Goal: Download file/media

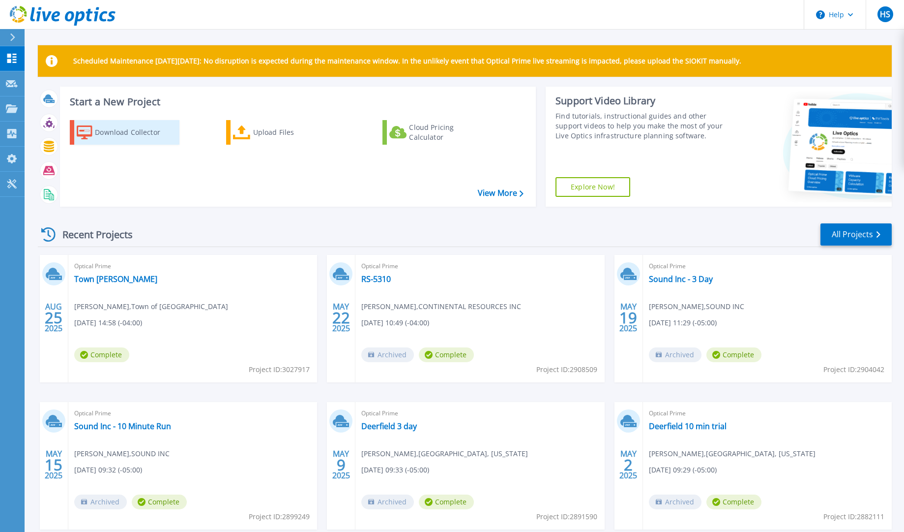
click at [138, 129] on div "Download Collector" at bounding box center [134, 132] width 79 height 20
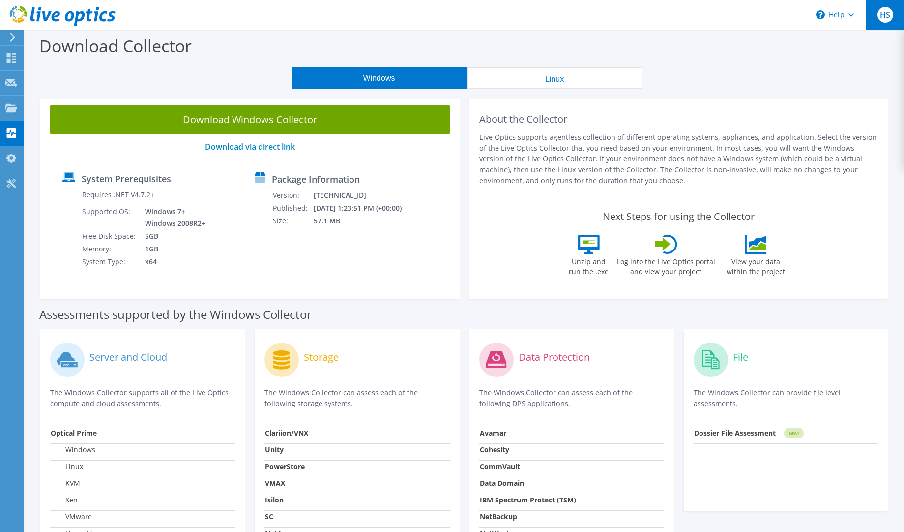
click at [892, 9] on div "HS" at bounding box center [885, 15] width 38 height 30
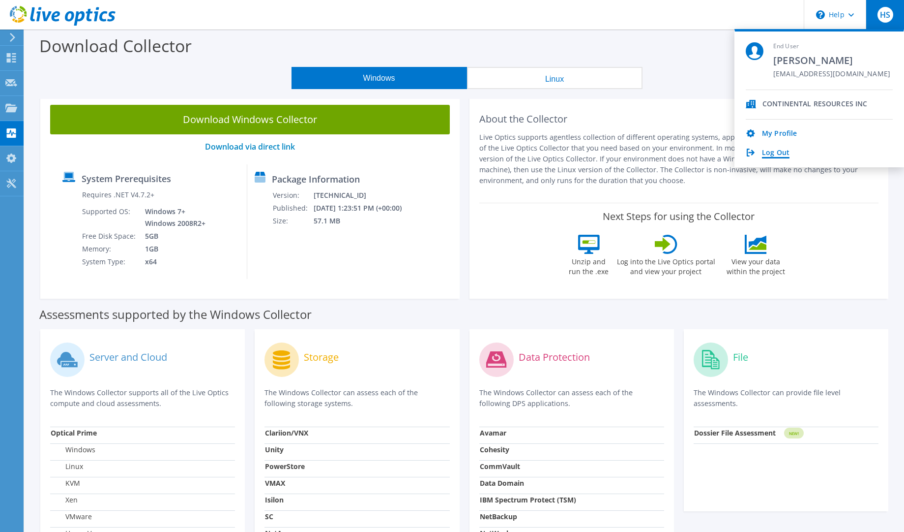
click at [780, 149] on link "Log Out" at bounding box center [776, 152] width 28 height 9
